Goal: Use online tool/utility: Utilize a website feature to perform a specific function

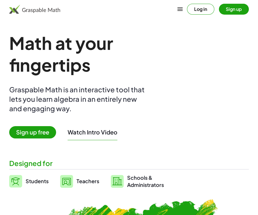
click at [205, 11] on button "Log in" at bounding box center [200, 9] width 27 height 11
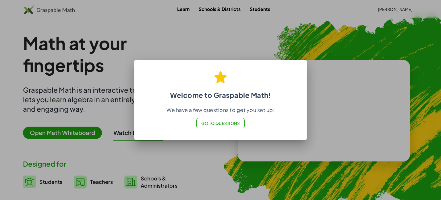
click at [212, 126] on button "Go to Questions" at bounding box center [220, 123] width 49 height 10
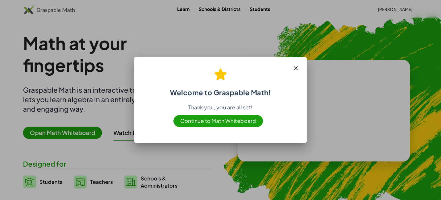
click at [262, 67] on icon "button" at bounding box center [295, 68] width 7 height 7
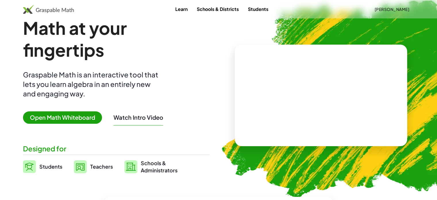
scroll to position [29, 0]
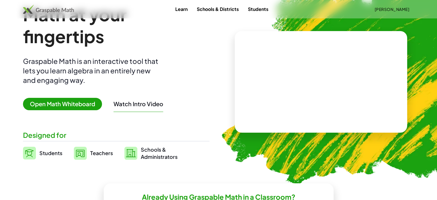
click at [71, 105] on span "Open Math Whiteboard" at bounding box center [62, 104] width 79 height 12
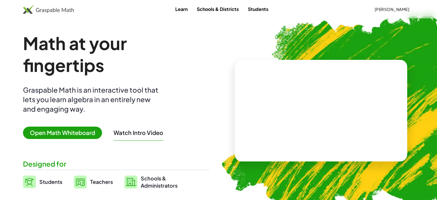
click at [53, 133] on span "Open Math Whiteboard" at bounding box center [62, 132] width 79 height 12
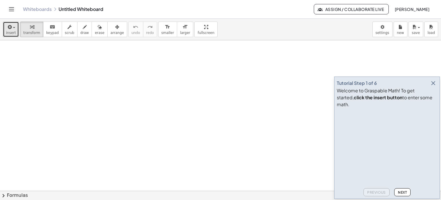
click at [11, 31] on span "insert" at bounding box center [11, 33] width 10 height 4
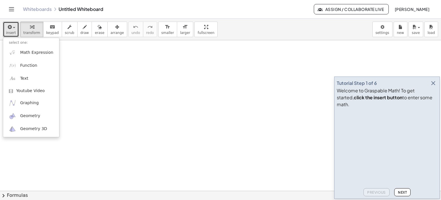
click at [88, 91] on div at bounding box center [220, 190] width 441 height 301
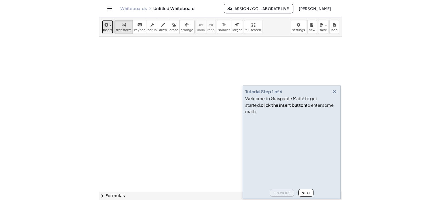
scroll to position [29, 0]
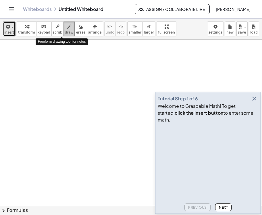
click at [65, 28] on div "button" at bounding box center [69, 26] width 9 height 7
drag, startPoint x: 15, startPoint y: 61, endPoint x: 12, endPoint y: 69, distance: 8.4
click at [11, 73] on div at bounding box center [131, 177] width 262 height 333
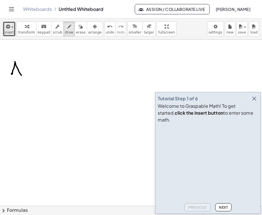
drag, startPoint x: 15, startPoint y: 63, endPoint x: 22, endPoint y: 76, distance: 14.3
click at [22, 76] on div at bounding box center [131, 177] width 262 height 333
drag, startPoint x: 13, startPoint y: 71, endPoint x: 18, endPoint y: 71, distance: 4.3
click at [18, 71] on div at bounding box center [131, 177] width 262 height 333
drag, startPoint x: 23, startPoint y: 74, endPoint x: 30, endPoint y: 78, distance: 8.9
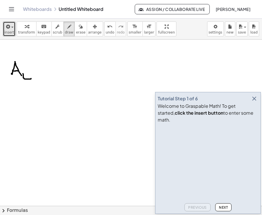
click at [30, 78] on div at bounding box center [131, 177] width 262 height 333
drag, startPoint x: 26, startPoint y: 71, endPoint x: 22, endPoint y: 67, distance: 5.1
click at [22, 67] on div at bounding box center [131, 177] width 262 height 333
click at [76, 33] on span "erase" at bounding box center [80, 32] width 9 height 4
drag, startPoint x: 23, startPoint y: 67, endPoint x: 20, endPoint y: 74, distance: 7.2
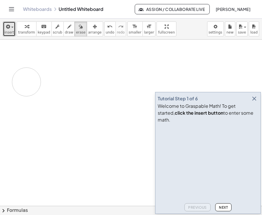
click at [25, 79] on div at bounding box center [131, 177] width 262 height 333
click at [65, 27] on div "button" at bounding box center [69, 26] width 9 height 7
drag, startPoint x: 22, startPoint y: 50, endPoint x: 28, endPoint y: 59, distance: 10.4
click at [17, 58] on div at bounding box center [131, 177] width 262 height 333
drag, startPoint x: 27, startPoint y: 54, endPoint x: 30, endPoint y: 54, distance: 3.5
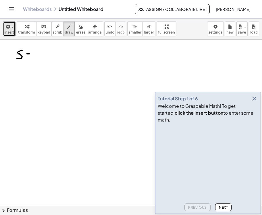
click at [30, 54] on div at bounding box center [131, 177] width 262 height 333
drag, startPoint x: 28, startPoint y: 56, endPoint x: 40, endPoint y: 53, distance: 12.3
click at [31, 56] on div at bounding box center [131, 177] width 262 height 333
click at [41, 53] on div at bounding box center [131, 177] width 262 height 333
drag, startPoint x: 46, startPoint y: 52, endPoint x: 53, endPoint y: 59, distance: 10.4
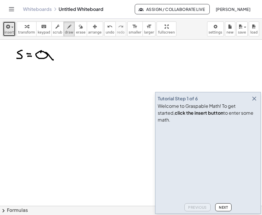
click at [53, 59] on div at bounding box center [131, 177] width 262 height 333
drag, startPoint x: 58, startPoint y: 48, endPoint x: 59, endPoint y: 55, distance: 6.8
click at [59, 55] on div at bounding box center [131, 177] width 262 height 333
drag, startPoint x: 54, startPoint y: 50, endPoint x: 60, endPoint y: 51, distance: 6.3
click at [60, 51] on div at bounding box center [131, 177] width 262 height 333
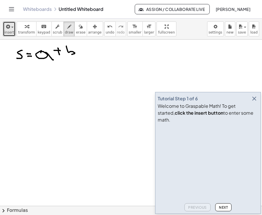
drag, startPoint x: 66, startPoint y: 46, endPoint x: 68, endPoint y: 55, distance: 9.0
click at [67, 55] on div at bounding box center [131, 177] width 262 height 333
drag, startPoint x: 84, startPoint y: 45, endPoint x: 86, endPoint y: 53, distance: 8.4
click at [86, 53] on div at bounding box center [131, 177] width 262 height 333
drag, startPoint x: 85, startPoint y: 49, endPoint x: 96, endPoint y: 48, distance: 11.8
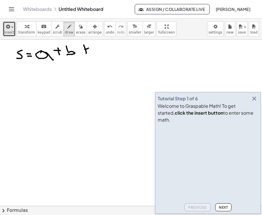
click at [89, 48] on div at bounding box center [131, 177] width 262 height 333
drag, startPoint x: 97, startPoint y: 47, endPoint x: 101, endPoint y: 53, distance: 7.3
click at [101, 53] on div at bounding box center [131, 177] width 262 height 333
click at [76, 30] on span "erase" at bounding box center [80, 32] width 9 height 4
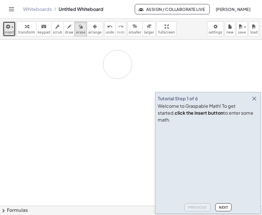
drag, startPoint x: 14, startPoint y: 52, endPoint x: 118, endPoint y: 63, distance: 104.9
click at [118, 64] on div at bounding box center [131, 177] width 262 height 333
